Goal: Task Accomplishment & Management: Manage account settings

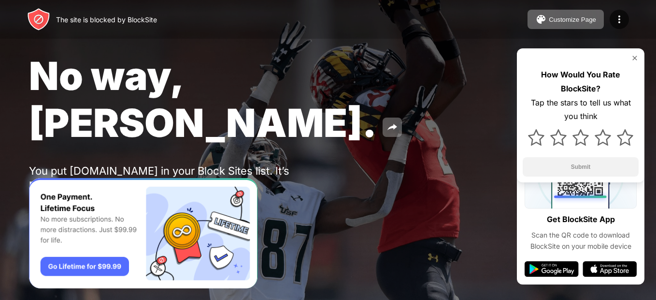
drag, startPoint x: 566, startPoint y: 29, endPoint x: 503, endPoint y: 39, distance: 64.1
click at [486, 51] on div "No way, Jose. You put instagram.com in your Block Sites list. It’s probably the…" at bounding box center [328, 135] width 656 height 271
click at [615, 19] on img at bounding box center [620, 20] width 12 height 12
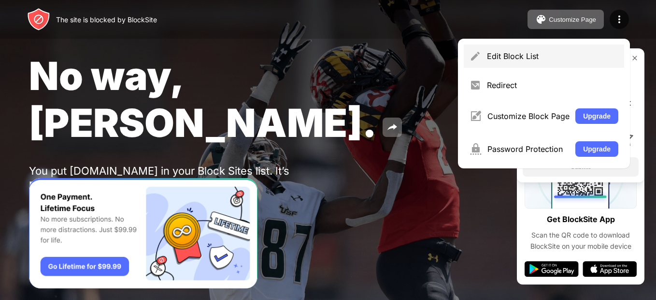
click at [549, 48] on div "Edit Block List" at bounding box center [544, 55] width 160 height 23
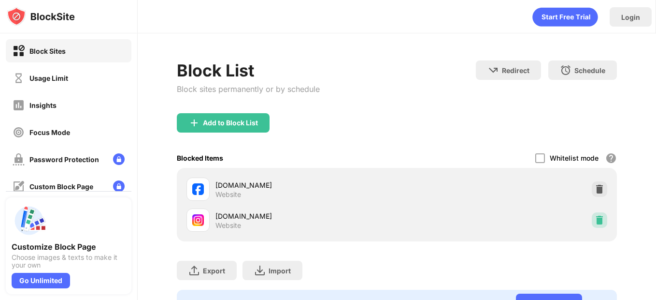
click at [598, 220] on div at bounding box center [599, 219] width 15 height 15
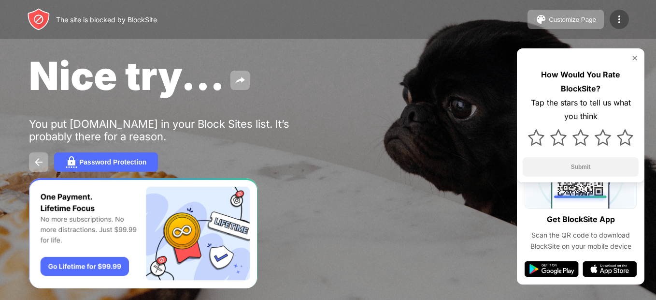
click at [625, 17] on img at bounding box center [620, 20] width 12 height 12
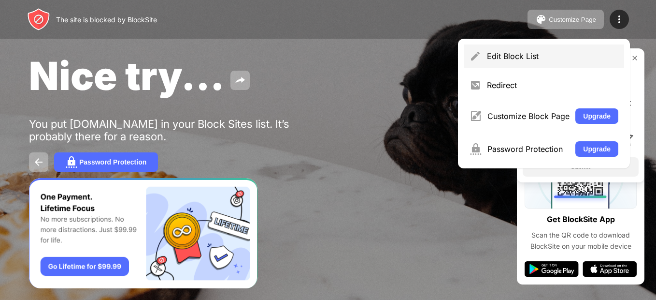
click at [524, 51] on div "Edit Block List" at bounding box center [544, 55] width 160 height 23
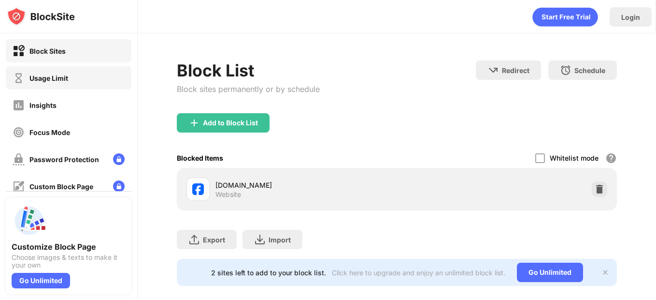
click at [51, 81] on div "Usage Limit" at bounding box center [48, 78] width 39 height 8
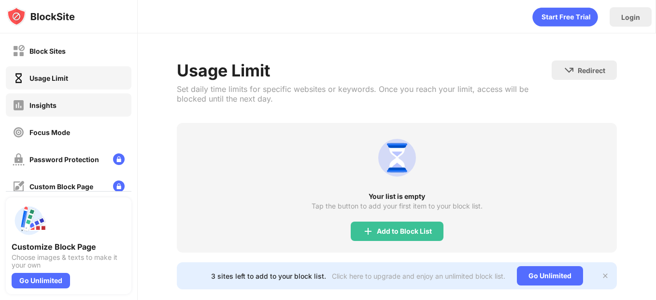
click at [57, 103] on div "Insights" at bounding box center [69, 104] width 126 height 23
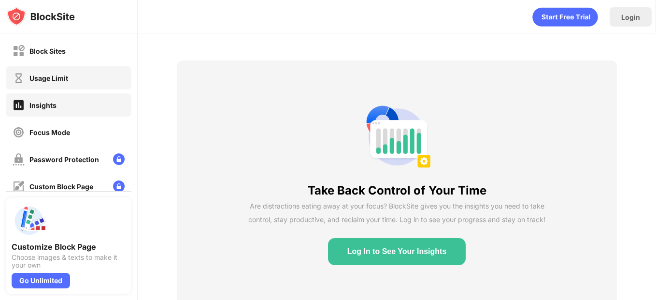
click at [65, 84] on div "Usage Limit" at bounding box center [41, 78] width 56 height 12
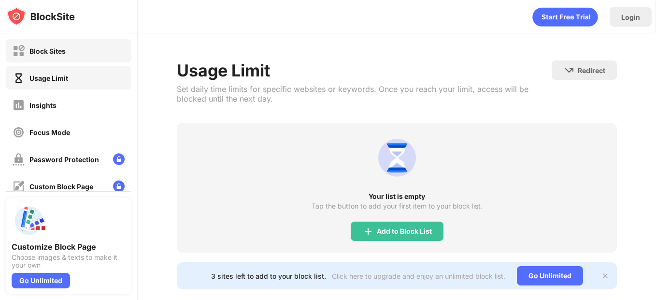
click at [72, 50] on div "Block Sites" at bounding box center [69, 50] width 126 height 23
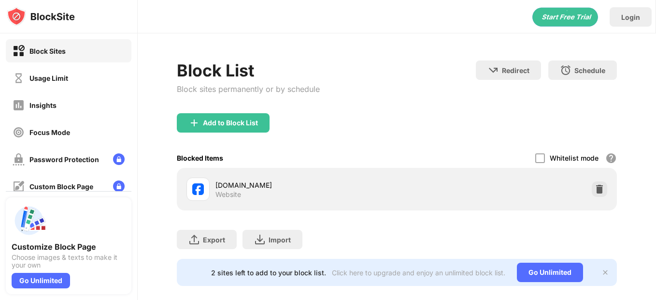
scroll to position [20, 0]
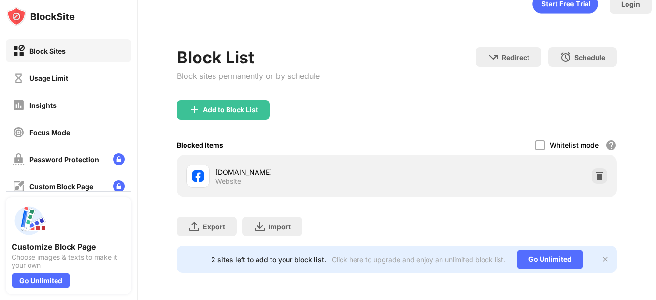
click at [17, 58] on div "Block Sites" at bounding box center [69, 50] width 126 height 23
click at [49, 86] on div "Usage Limit" at bounding box center [69, 77] width 126 height 23
